Goal: Task Accomplishment & Management: Manage account settings

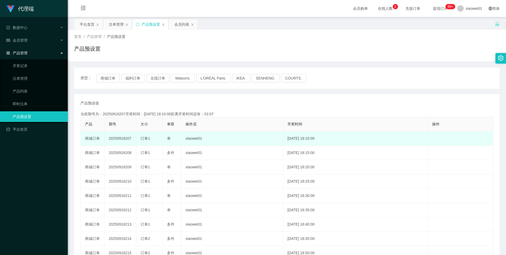
click at [121, 137] on td "20250916207" at bounding box center [121, 138] width 32 height 14
copy td "20250916207"
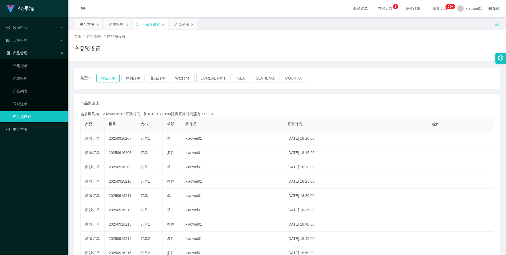
click at [105, 76] on button "商城订单" at bounding box center [107, 78] width 23 height 8
type button "k3wph"
click at [133, 78] on button "福利订单" at bounding box center [132, 78] width 23 height 8
click at [114, 80] on button "商城订单" at bounding box center [107, 78] width 23 height 8
